Goal: Task Accomplishment & Management: Use online tool/utility

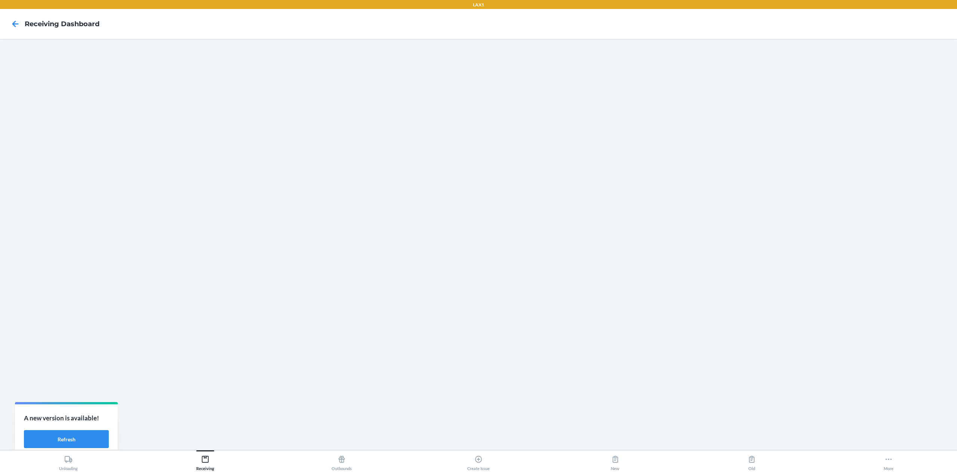
drag, startPoint x: 468, startPoint y: 0, endPoint x: 594, endPoint y: 37, distance: 131.0
click at [478, 37] on nav "Receiving dashboard" at bounding box center [478, 24] width 957 height 30
click at [53, 236] on button "Refresh" at bounding box center [66, 439] width 85 height 18
click at [10, 22] on icon at bounding box center [15, 24] width 13 height 13
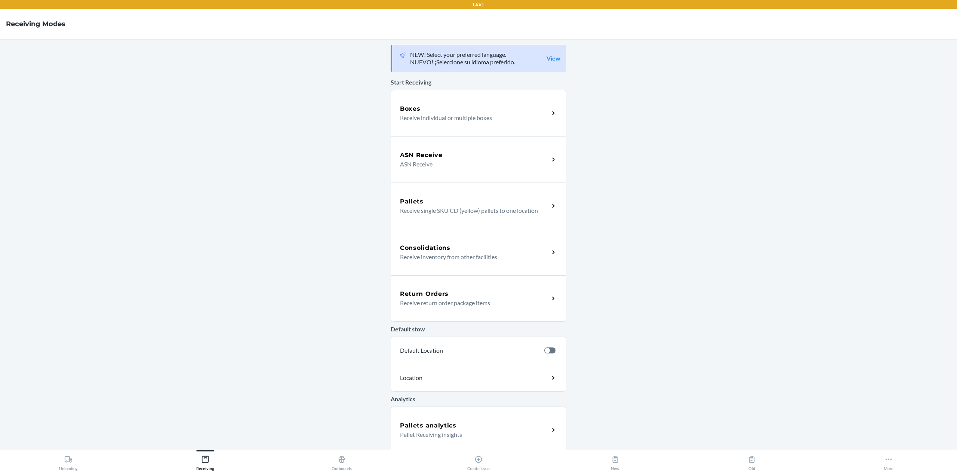
scroll to position [49, 0]
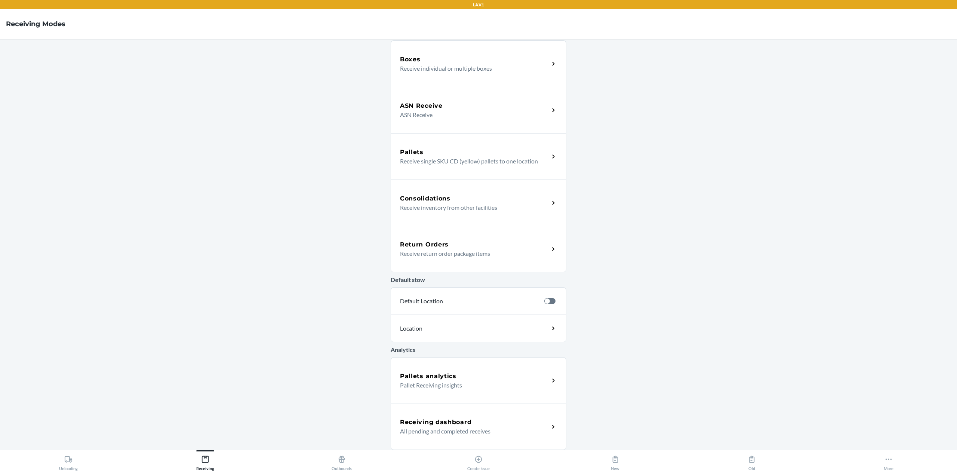
click at [415, 422] on h5 "Receiving dashboard" at bounding box center [435, 422] width 71 height 9
